Goal: Transaction & Acquisition: Obtain resource

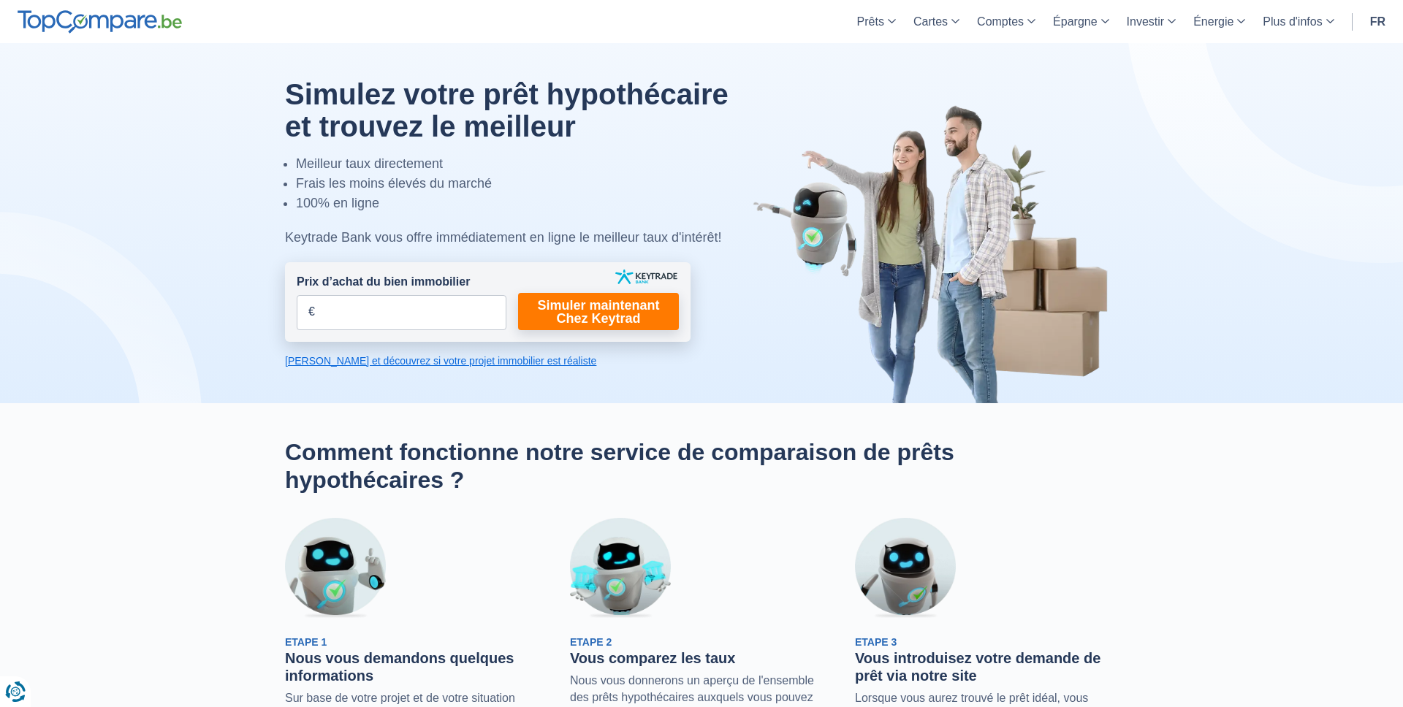
click at [427, 334] on form "Prix d’achat du bien immobilier € Champs requis Vous devez fournir une réponse …" at bounding box center [488, 302] width 406 height 80
click at [427, 322] on input "Prix d’achat du bien immobilier" at bounding box center [402, 312] width 210 height 35
type input "340.000"
click at [619, 335] on form "Prix d’achat du bien immobilier 340.000 € Champs requis Vous devez fournir une …" at bounding box center [488, 302] width 406 height 80
click at [625, 328] on link "Simuler maintenant Chez Keytrad" at bounding box center [598, 311] width 161 height 37
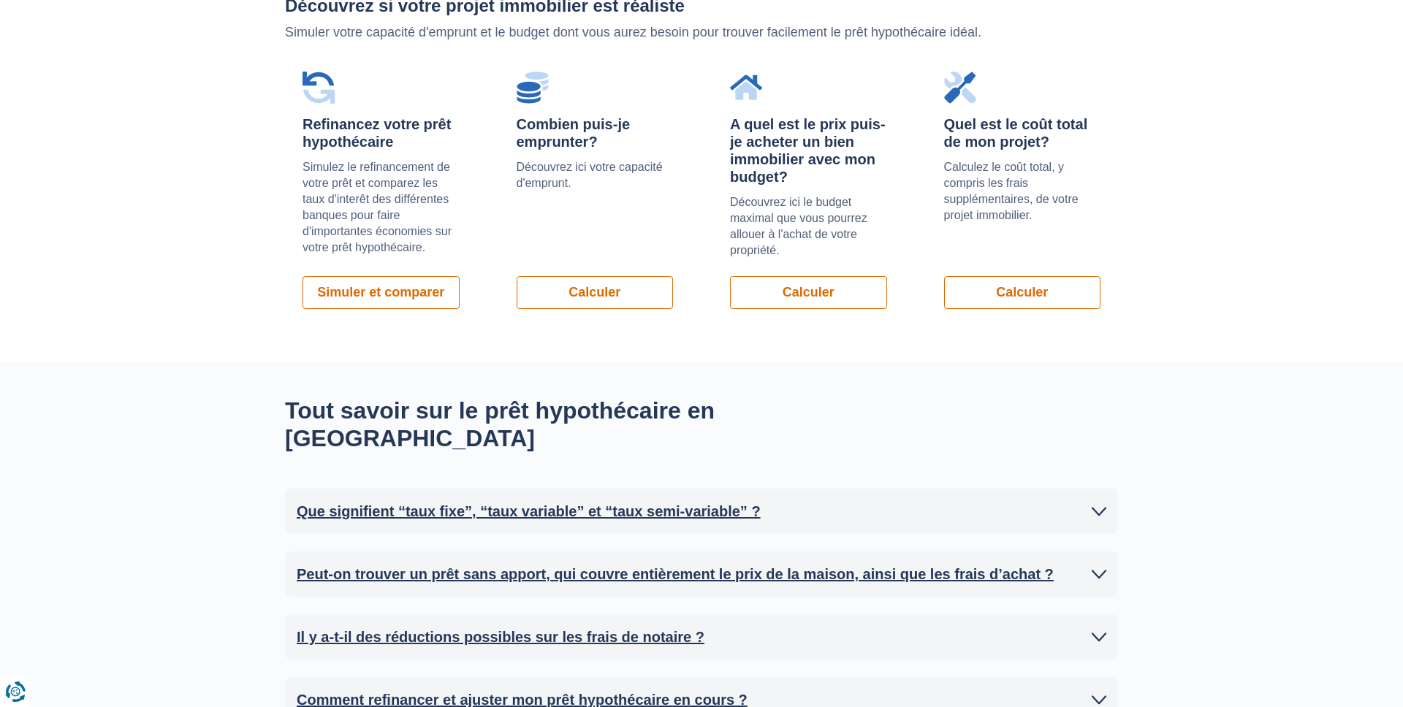
scroll to position [1106, 0]
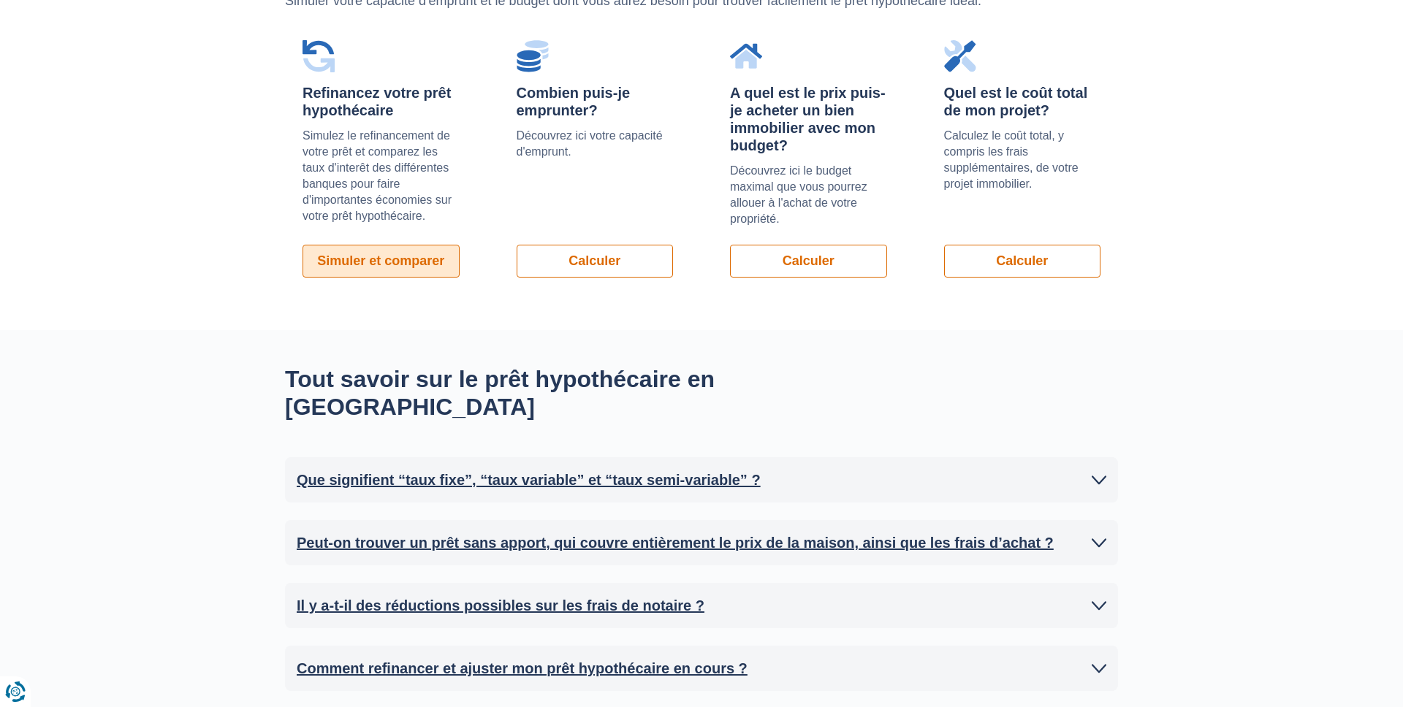
click at [400, 260] on link "Simuler et comparer" at bounding box center [381, 261] width 157 height 33
click at [625, 253] on link "Calculer" at bounding box center [595, 261] width 157 height 33
click at [867, 262] on link "Calculer" at bounding box center [808, 261] width 157 height 33
click at [1001, 281] on div "Quel est le coût total de mon projet? Calculez le coût total, y compris les fra…" at bounding box center [1023, 159] width 192 height 273
click at [1001, 268] on link "Calculer" at bounding box center [1022, 261] width 157 height 33
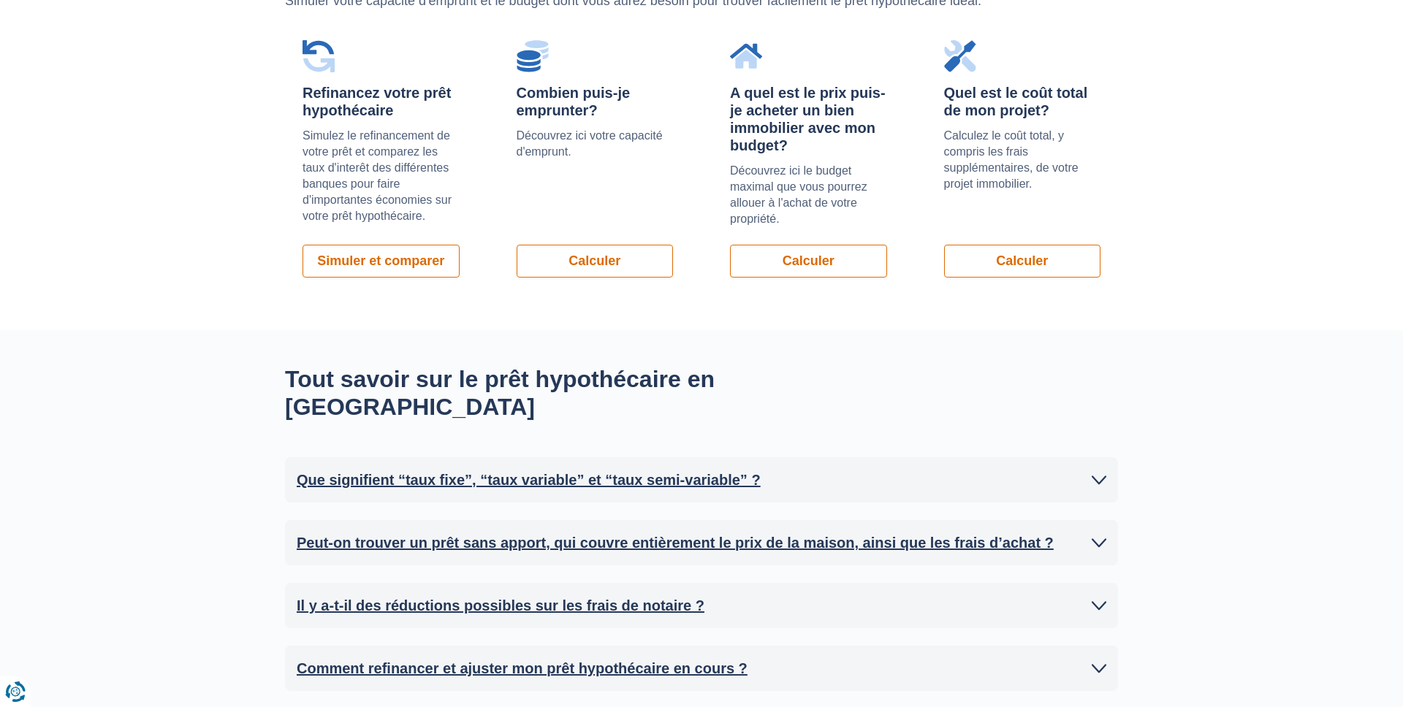
click at [1205, 257] on div "Découvrez si votre projet immobilier est réaliste Simuler votre capacité d'empr…" at bounding box center [701, 130] width 1403 height 400
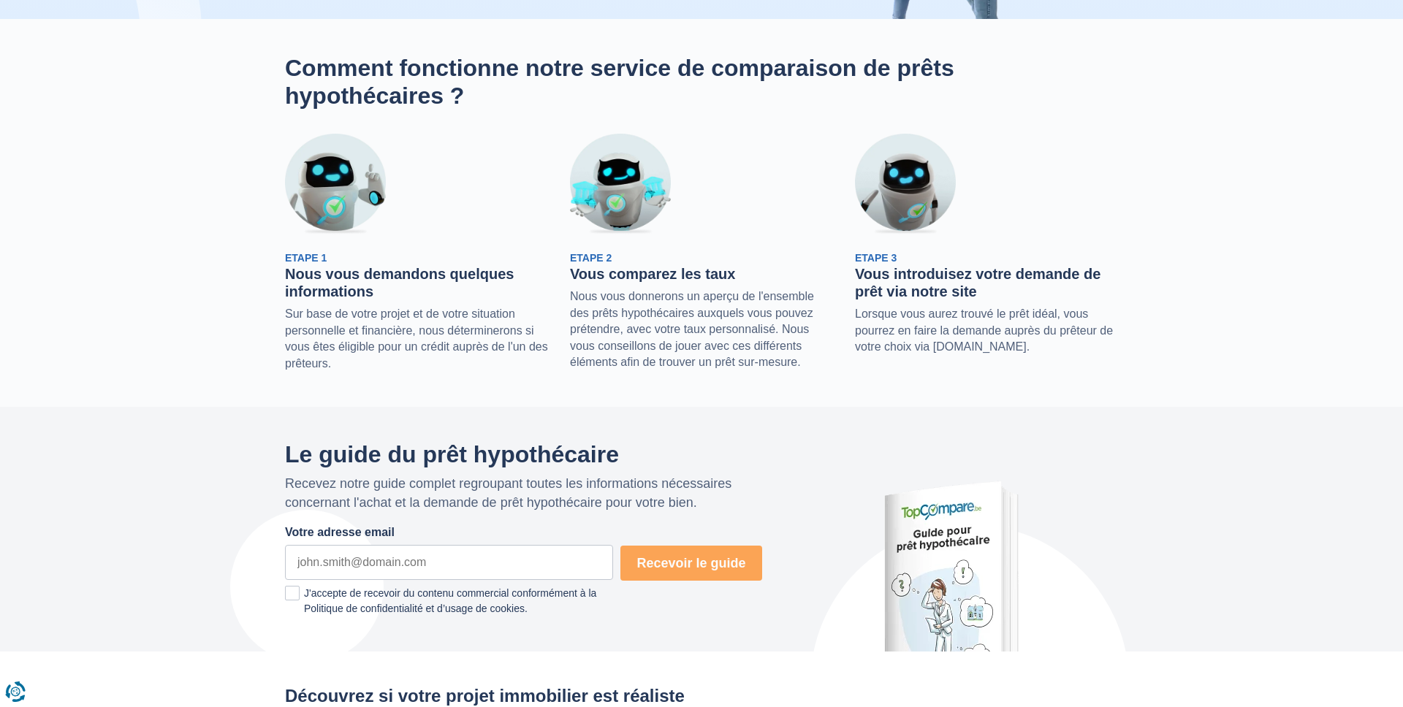
scroll to position [0, 0]
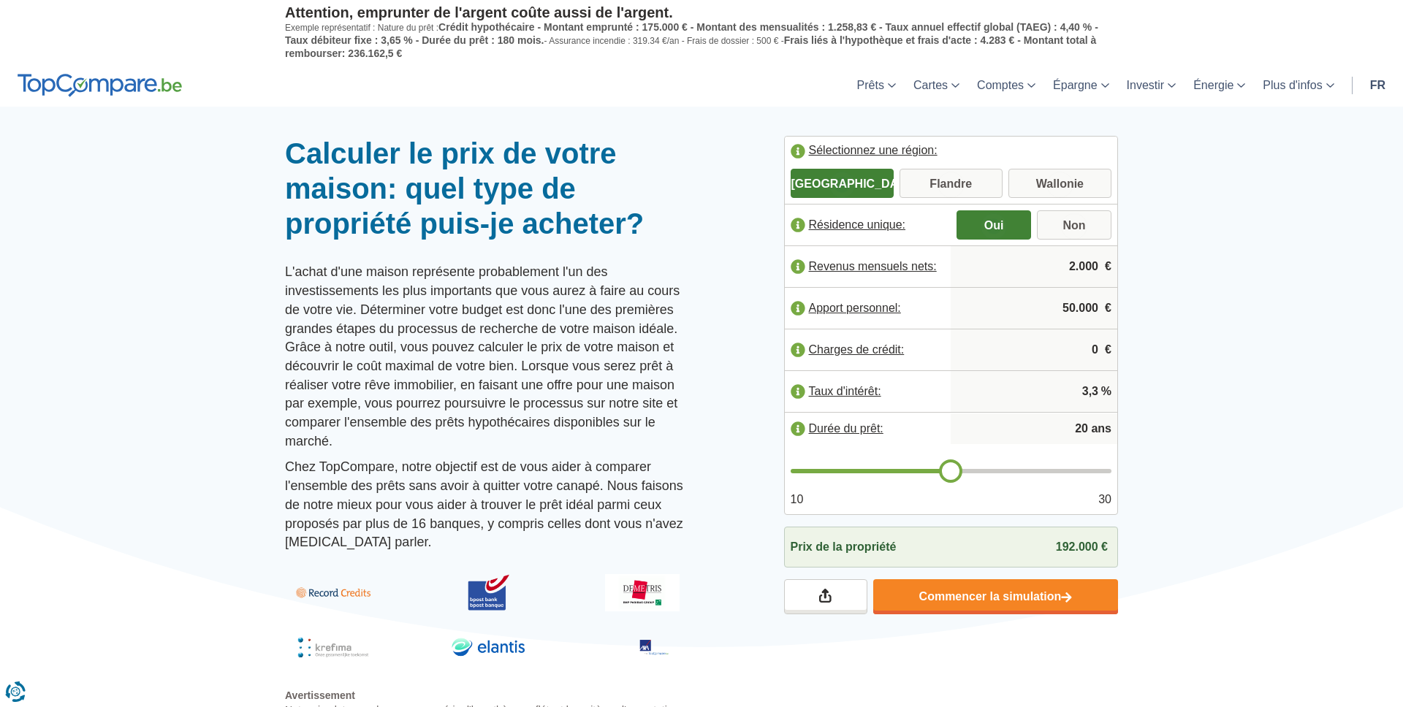
click at [954, 136] on div at bounding box center [701, 136] width 1403 height 0
click at [959, 596] on link "Commencer la simulation" at bounding box center [995, 596] width 245 height 35
